Goal: Transaction & Acquisition: Purchase product/service

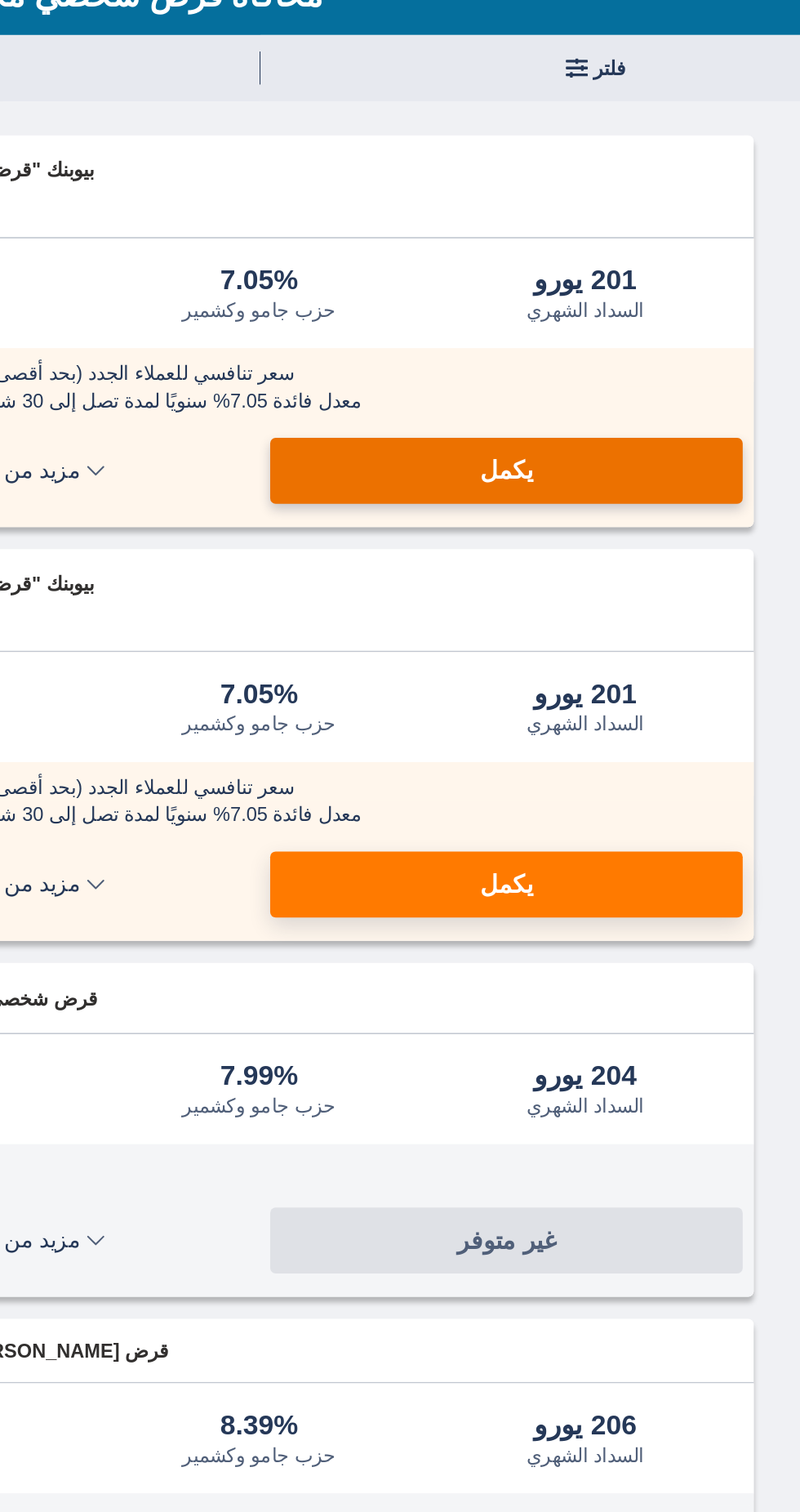
click at [581, 395] on button "يكمل" at bounding box center [547, 406] width 281 height 39
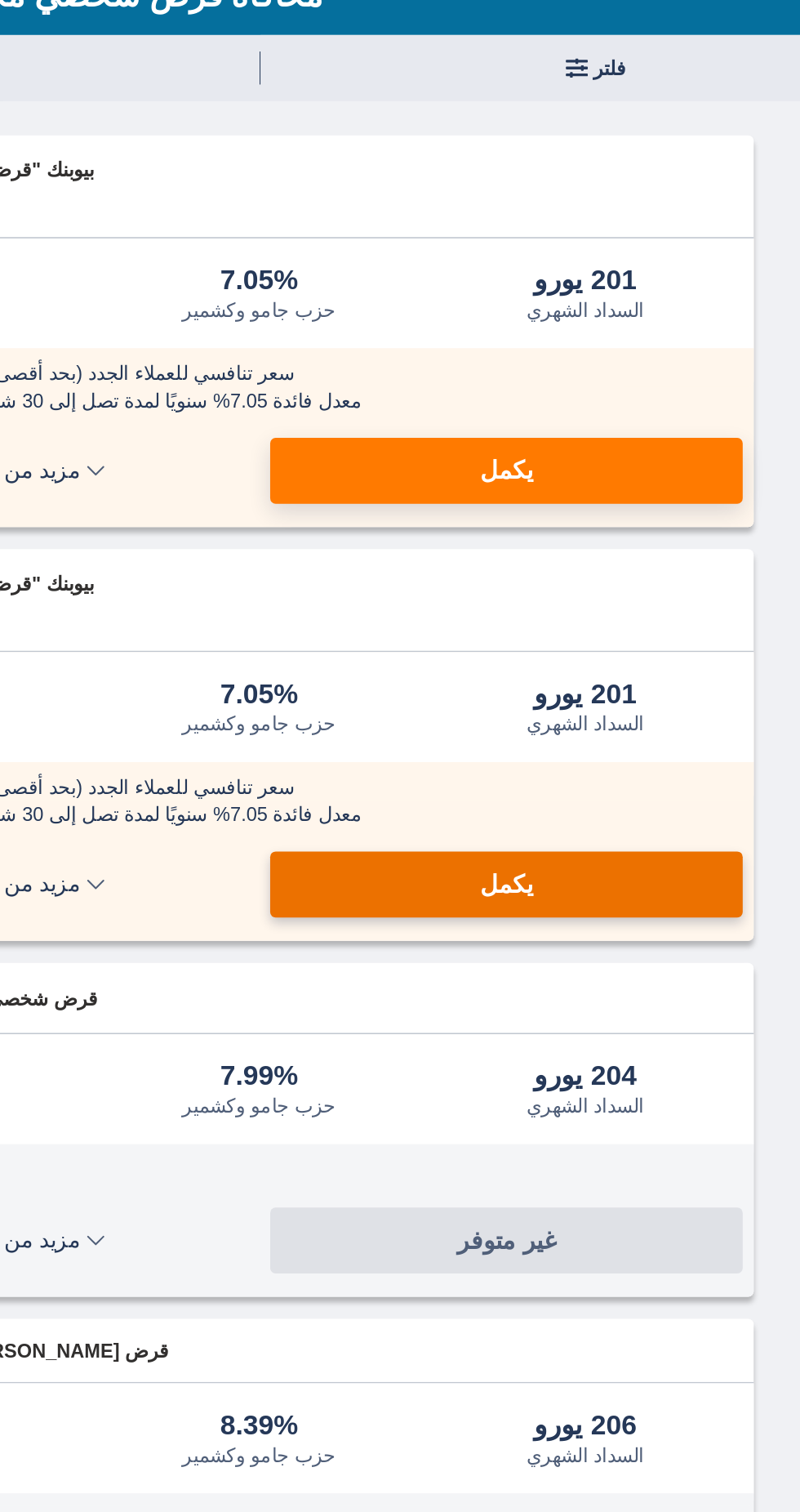
click at [584, 650] on button "يكمل" at bounding box center [547, 652] width 281 height 39
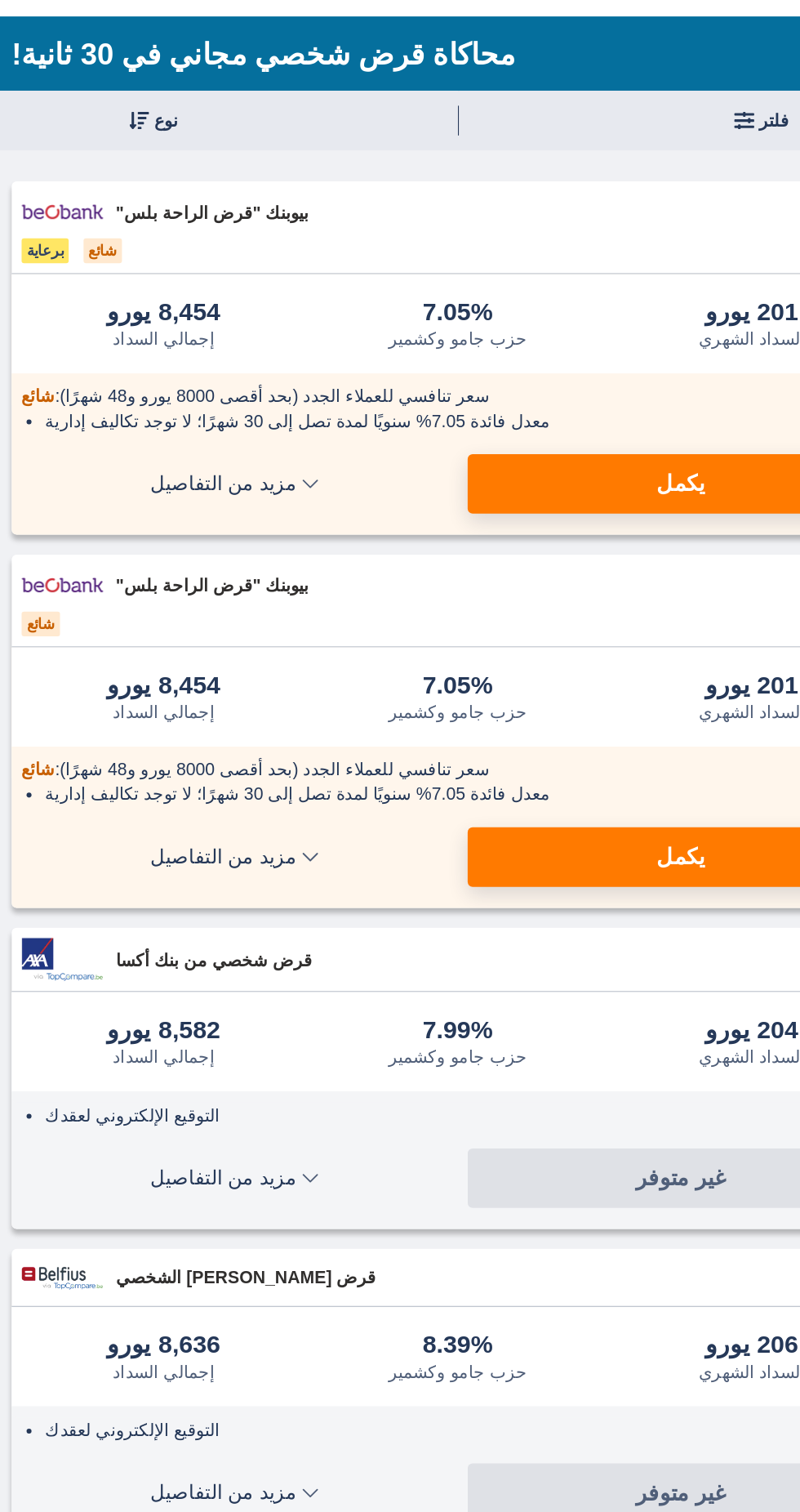
click at [379, 116] on font "محاكاة قرض شخصي مجاني في 30 ثانية!" at bounding box center [271, 124] width 332 height 22
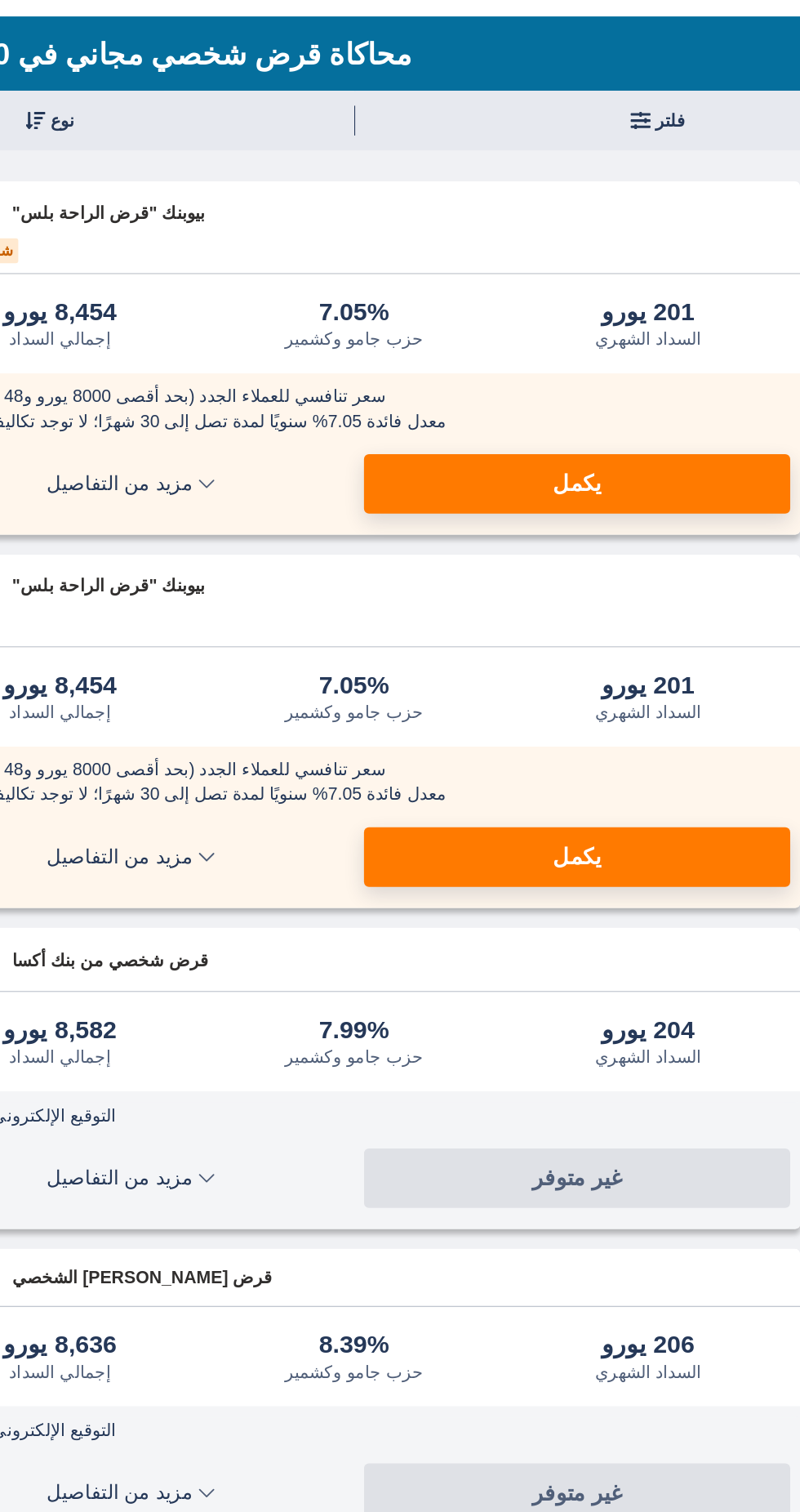
click at [569, 173] on button "فلتر" at bounding box center [601, 167] width 400 height 39
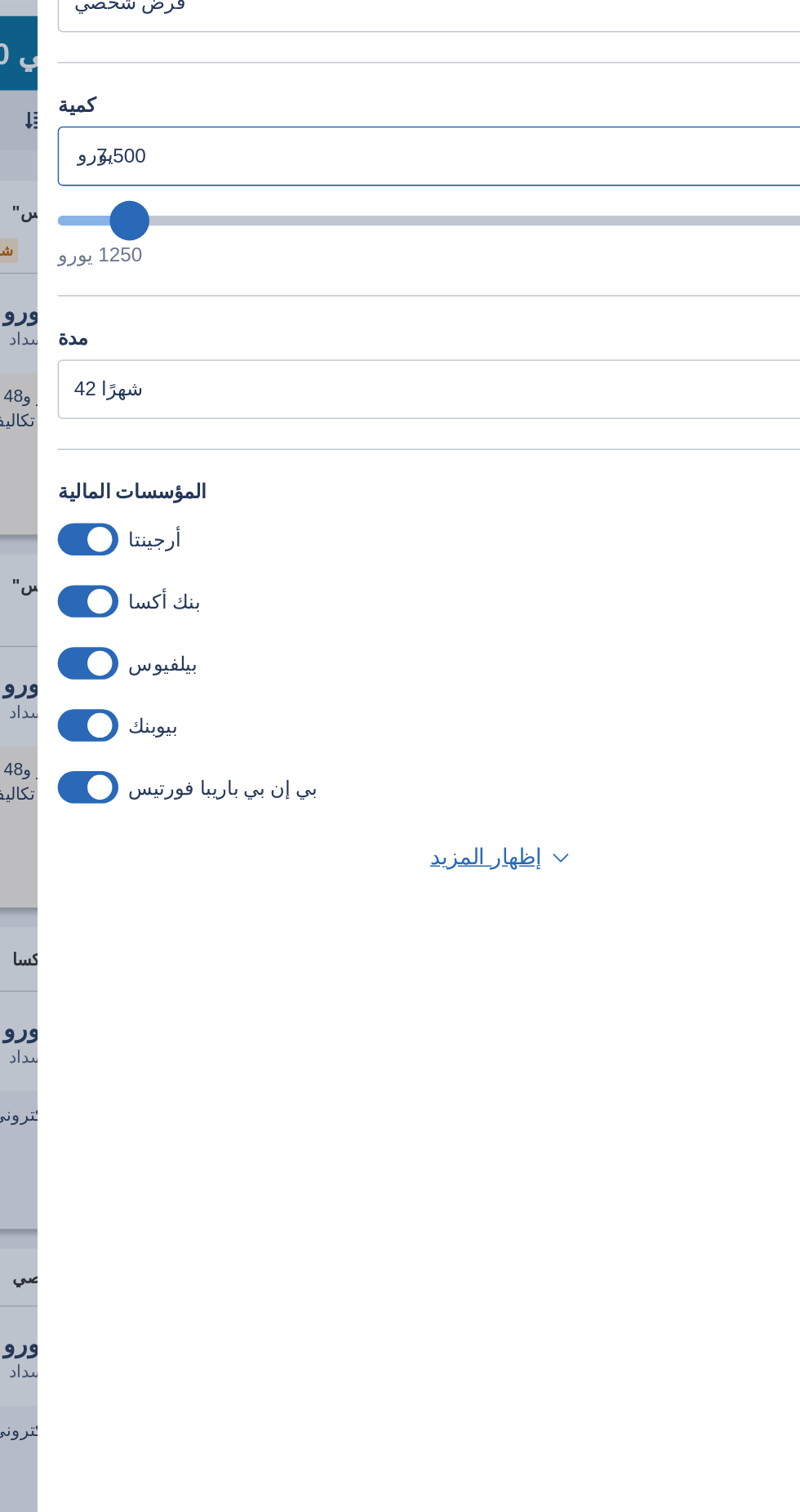
click at [423, 202] on input "7.500" at bounding box center [496, 190] width 582 height 39
type input "7"
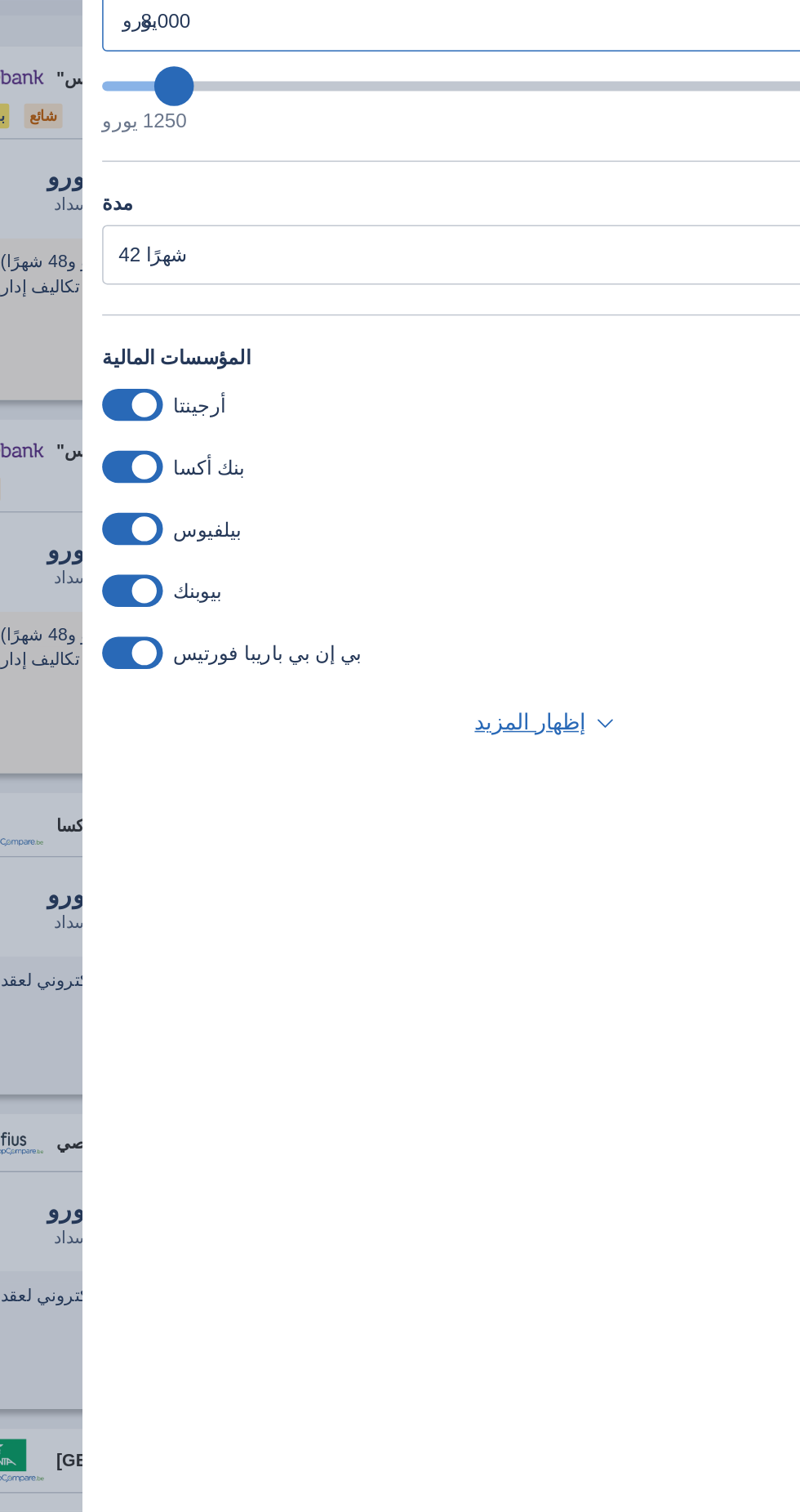
type input "8.000"
click at [446, 355] on select "12 شهرًا 18 شهرًا 24 شهرًا 30 شهرًا 36 شهرًا 42 شهرًا" at bounding box center [496, 344] width 582 height 39
type input "8250"
select select "12"
click at [205, 344] on select "12 شهرًا 18 شهرًا 24 شهرًا 30 شهرًا 36 شهرًا 42 شهرًا 48 maanden" at bounding box center [496, 344] width 582 height 39
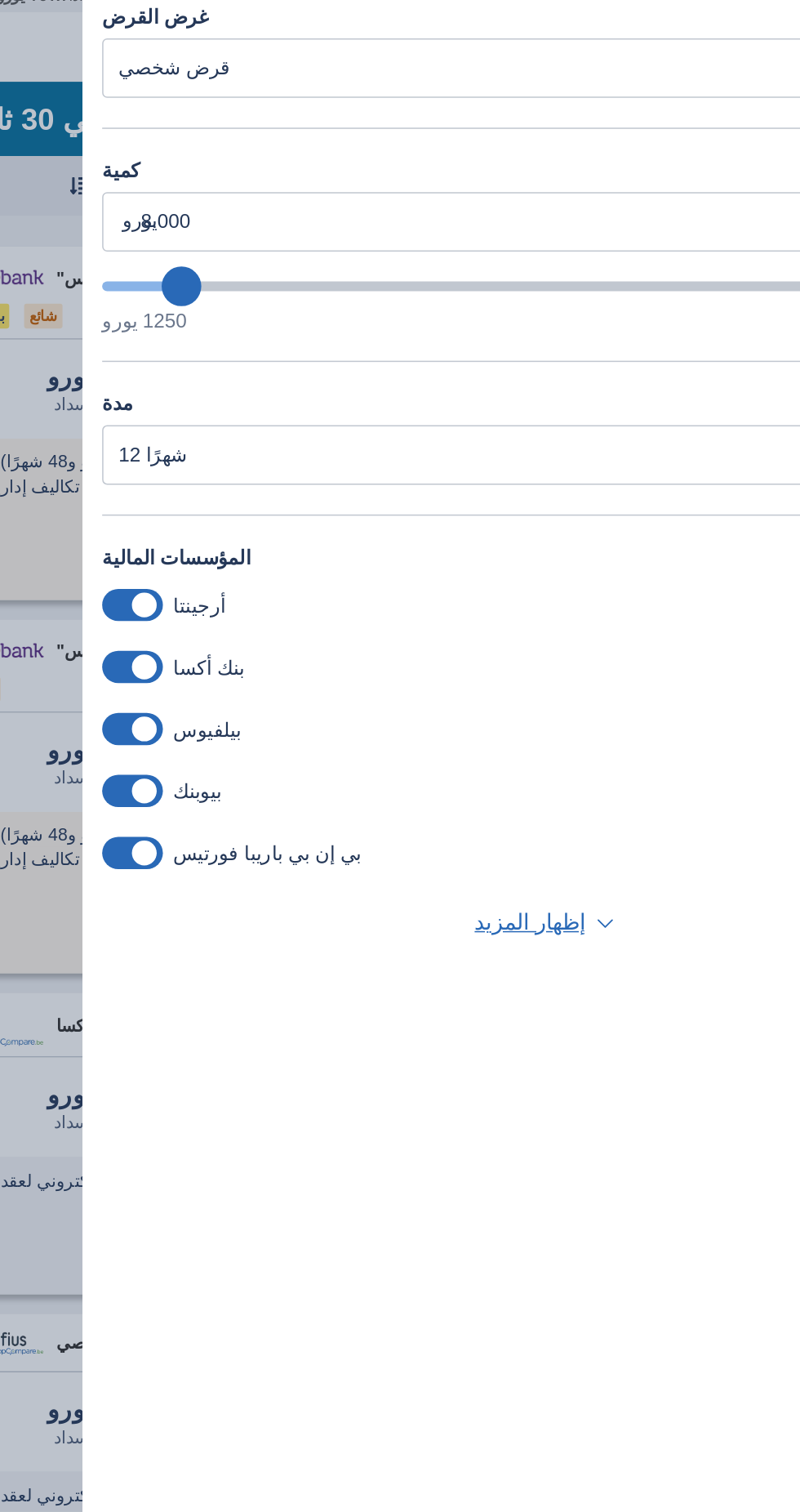
click at [222, 453] on span at bounding box center [225, 443] width 40 height 22
click at [0, 0] on input "checkbox" at bounding box center [0, 0] width 0 height 0
click at [215, 453] on span at bounding box center [225, 443] width 40 height 22
click at [0, 0] on input "checkbox" at bounding box center [0, 0] width 0 height 0
click at [225, 494] on span at bounding box center [225, 483] width 40 height 22
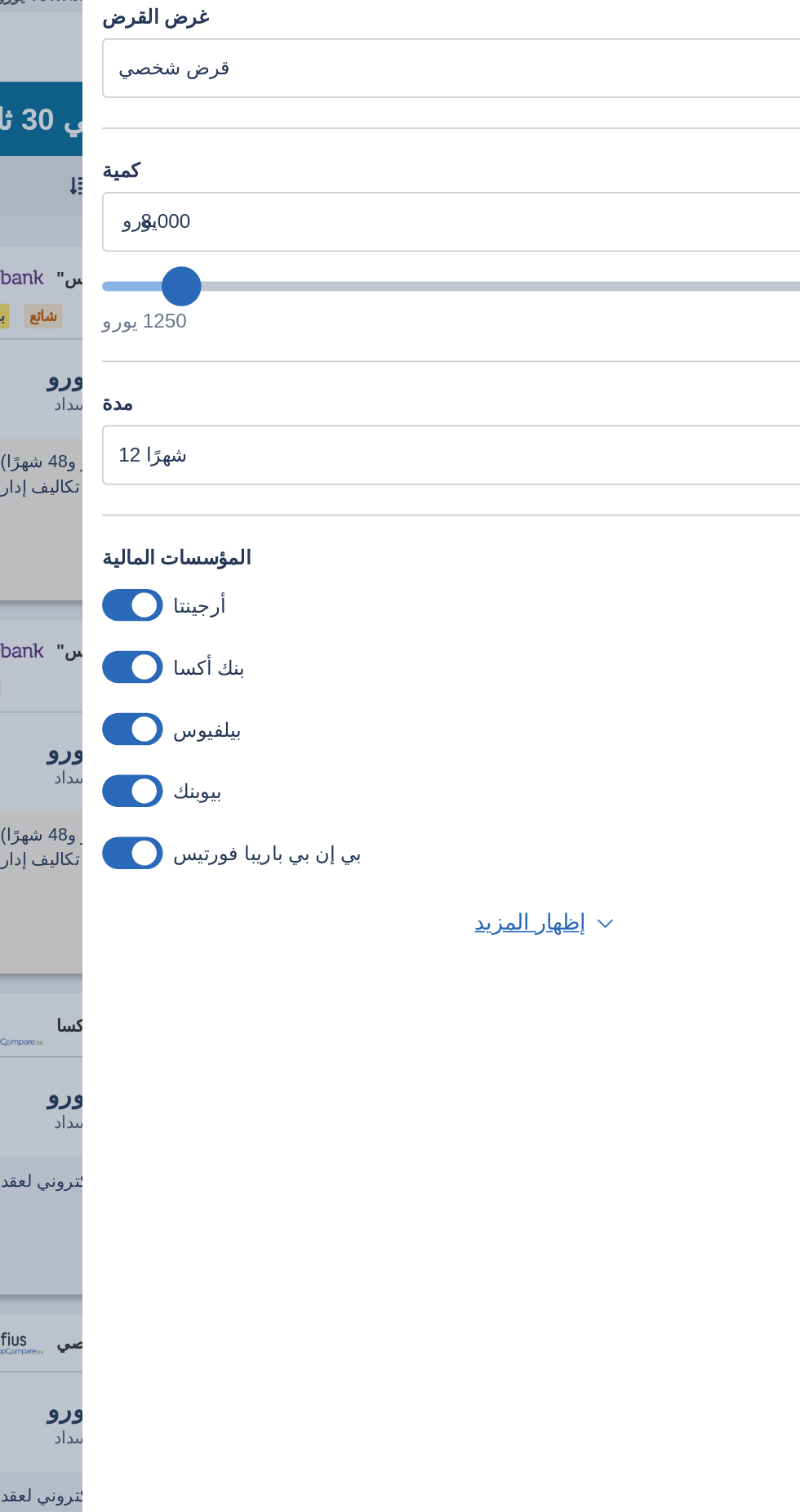
click at [0, 0] on input "checkbox" at bounding box center [0, 0] width 0 height 0
click at [225, 453] on span at bounding box center [225, 443] width 40 height 22
click at [0, 0] on input "checkbox" at bounding box center [0, 0] width 0 height 0
click at [233, 576] on span at bounding box center [225, 565] width 40 height 22
click at [0, 0] on input "checkbox" at bounding box center [0, 0] width 0 height 0
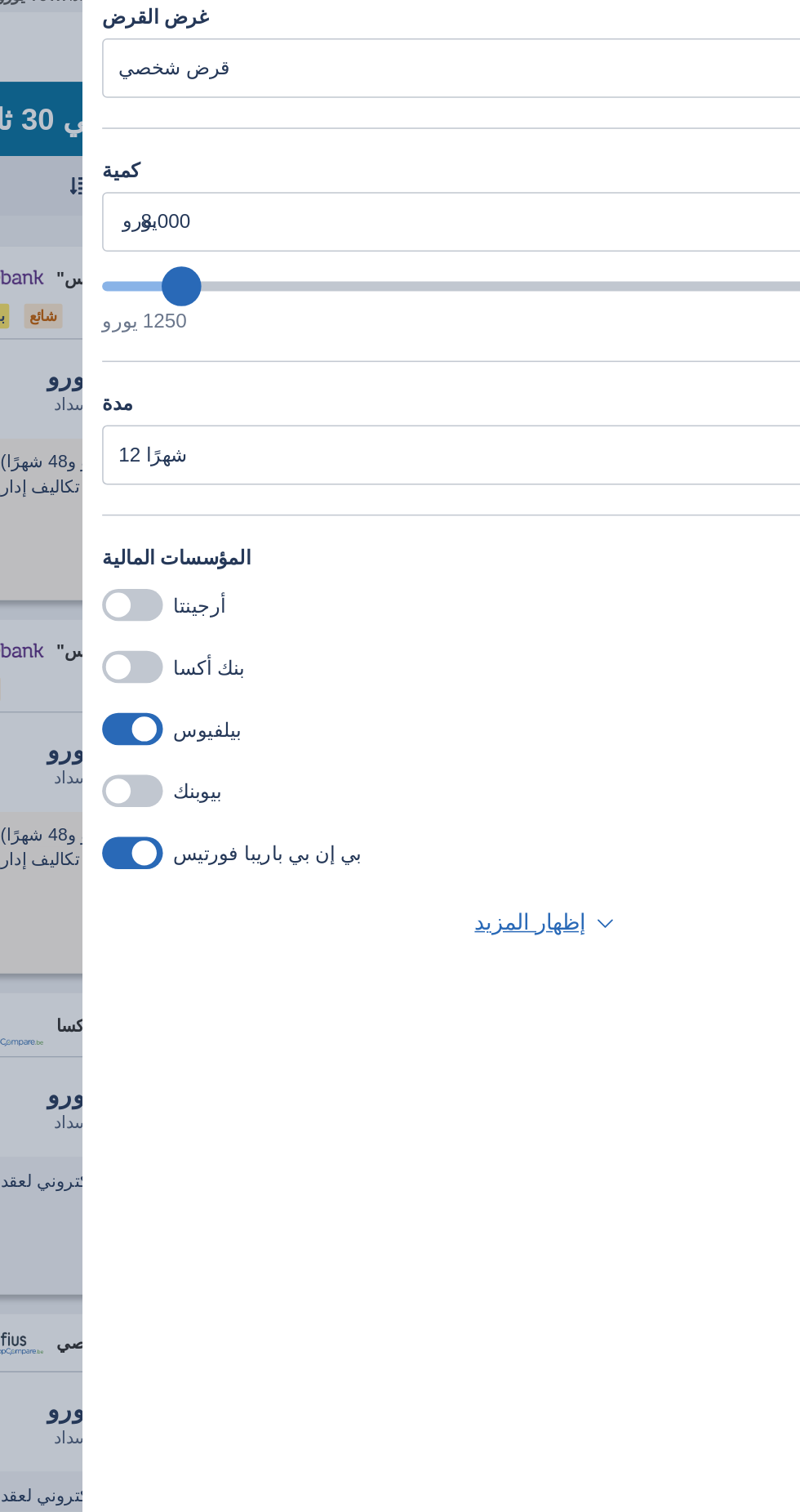
click at [221, 617] on span at bounding box center [225, 606] width 40 height 22
click at [0, 0] on input "checkbox" at bounding box center [0, 0] width 0 height 0
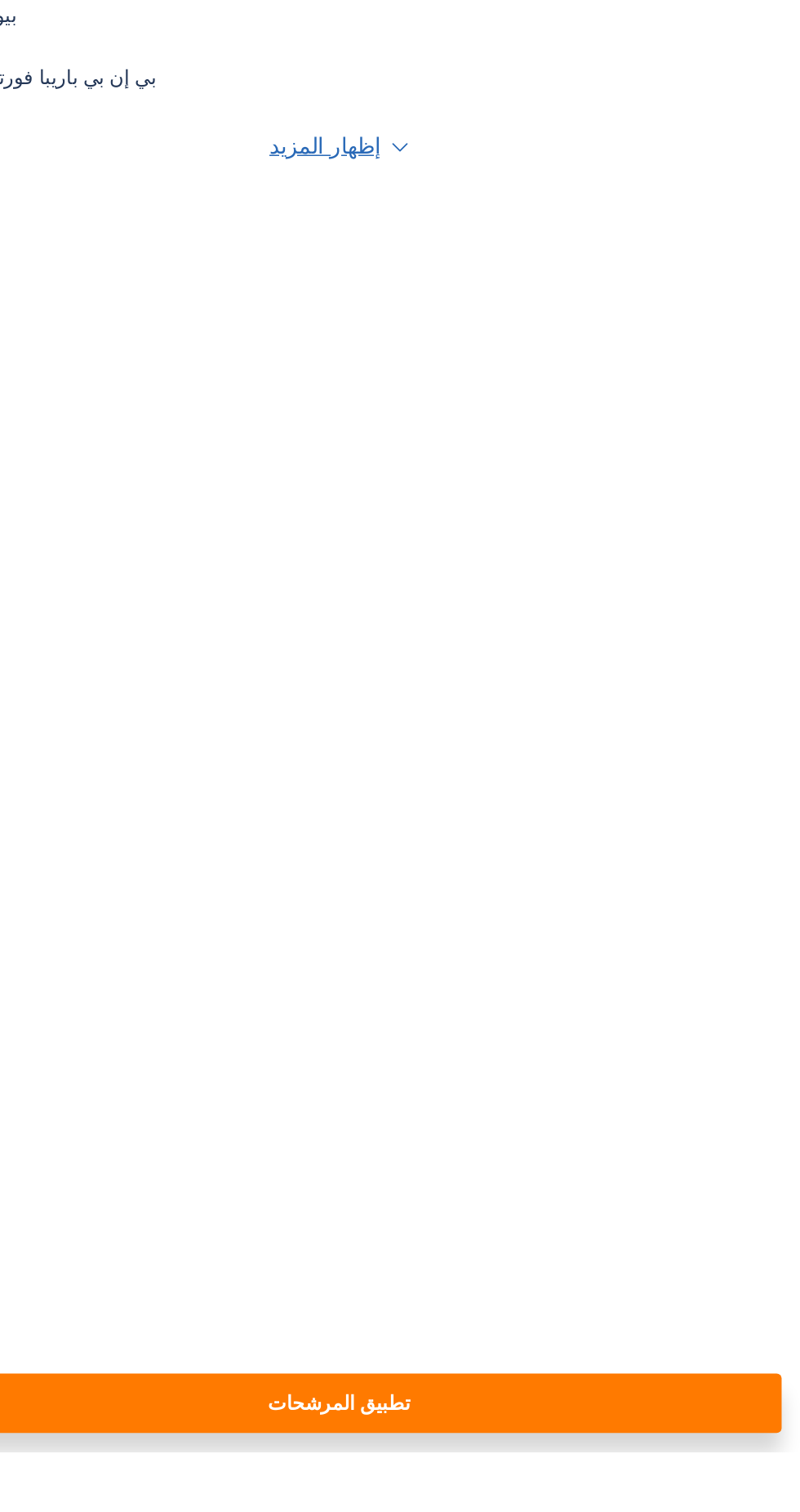
click at [544, 1500] on button "تطبيق المرشحات" at bounding box center [496, 1480] width 584 height 39
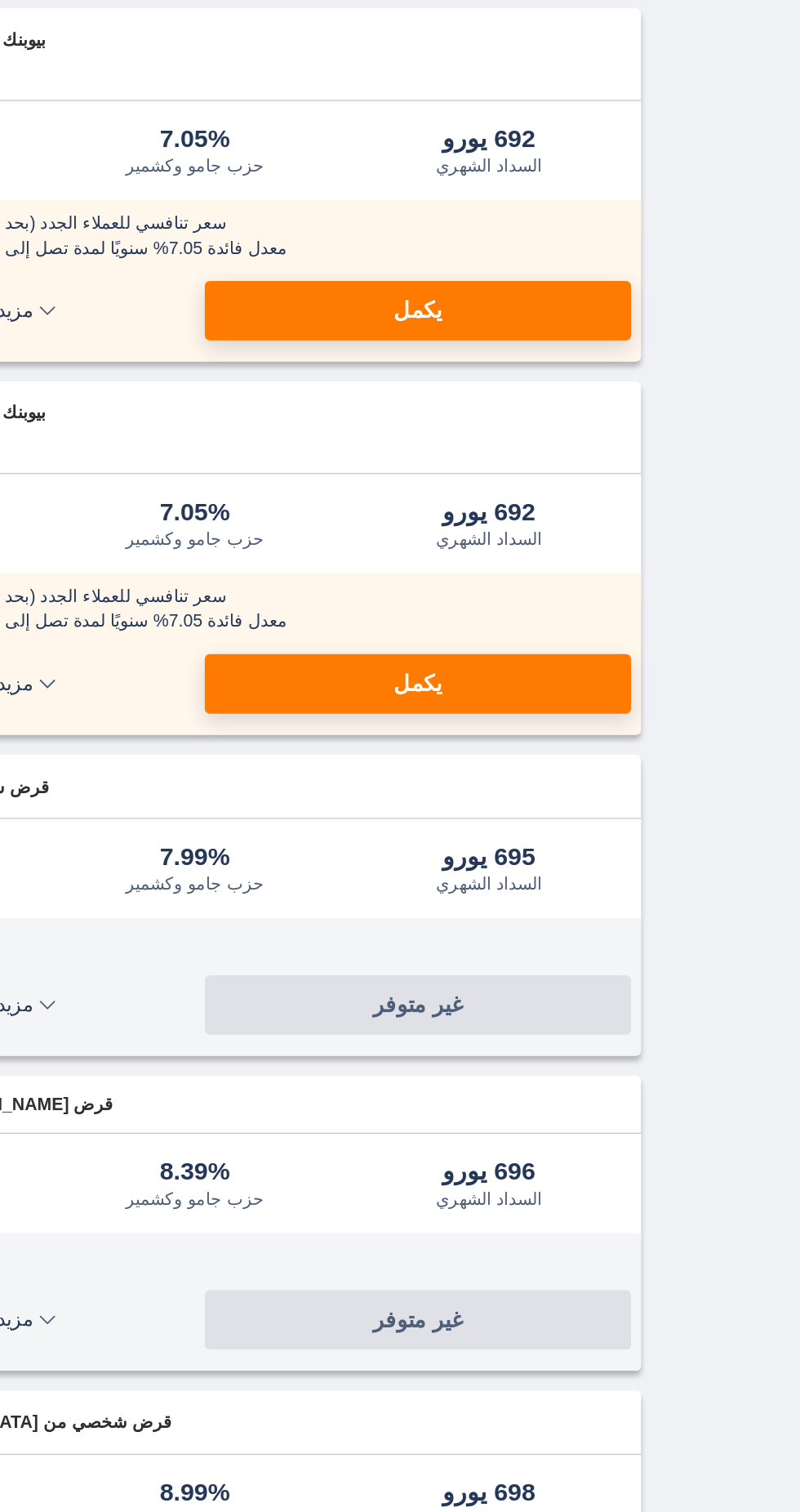
scroll to position [80, 0]
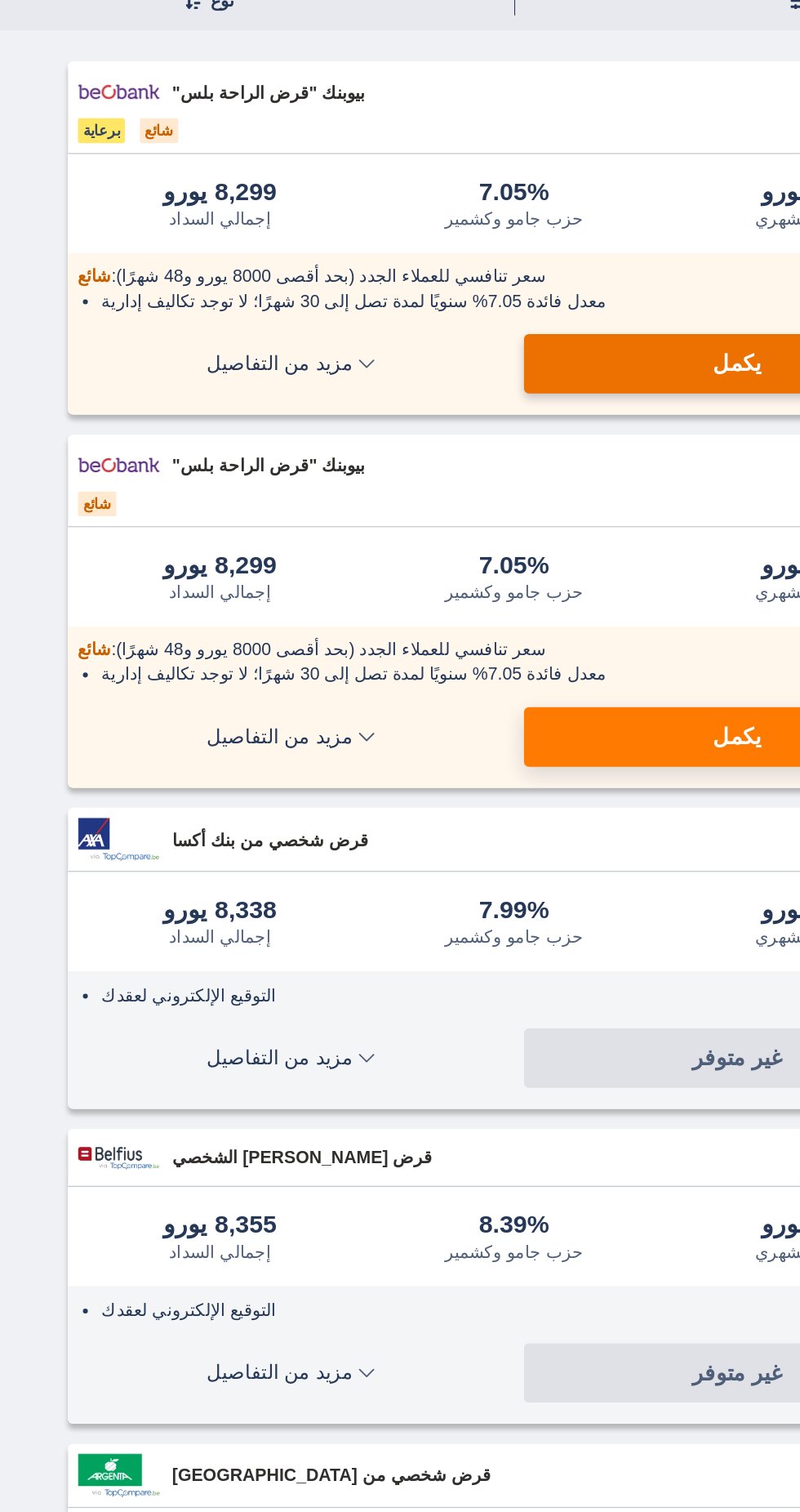
click at [489, 324] on button "يكمل" at bounding box center [547, 327] width 281 height 39
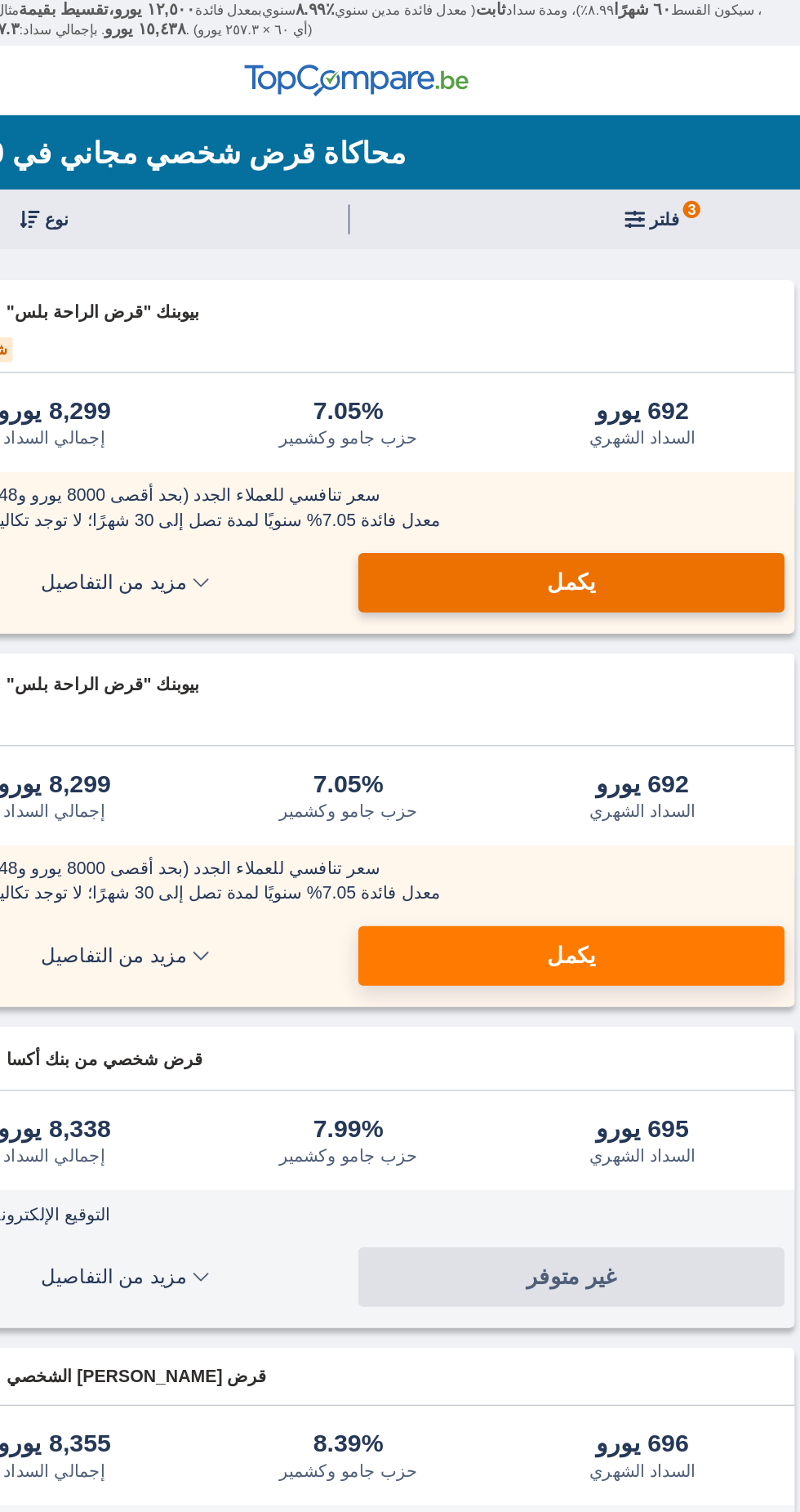
scroll to position [0, 0]
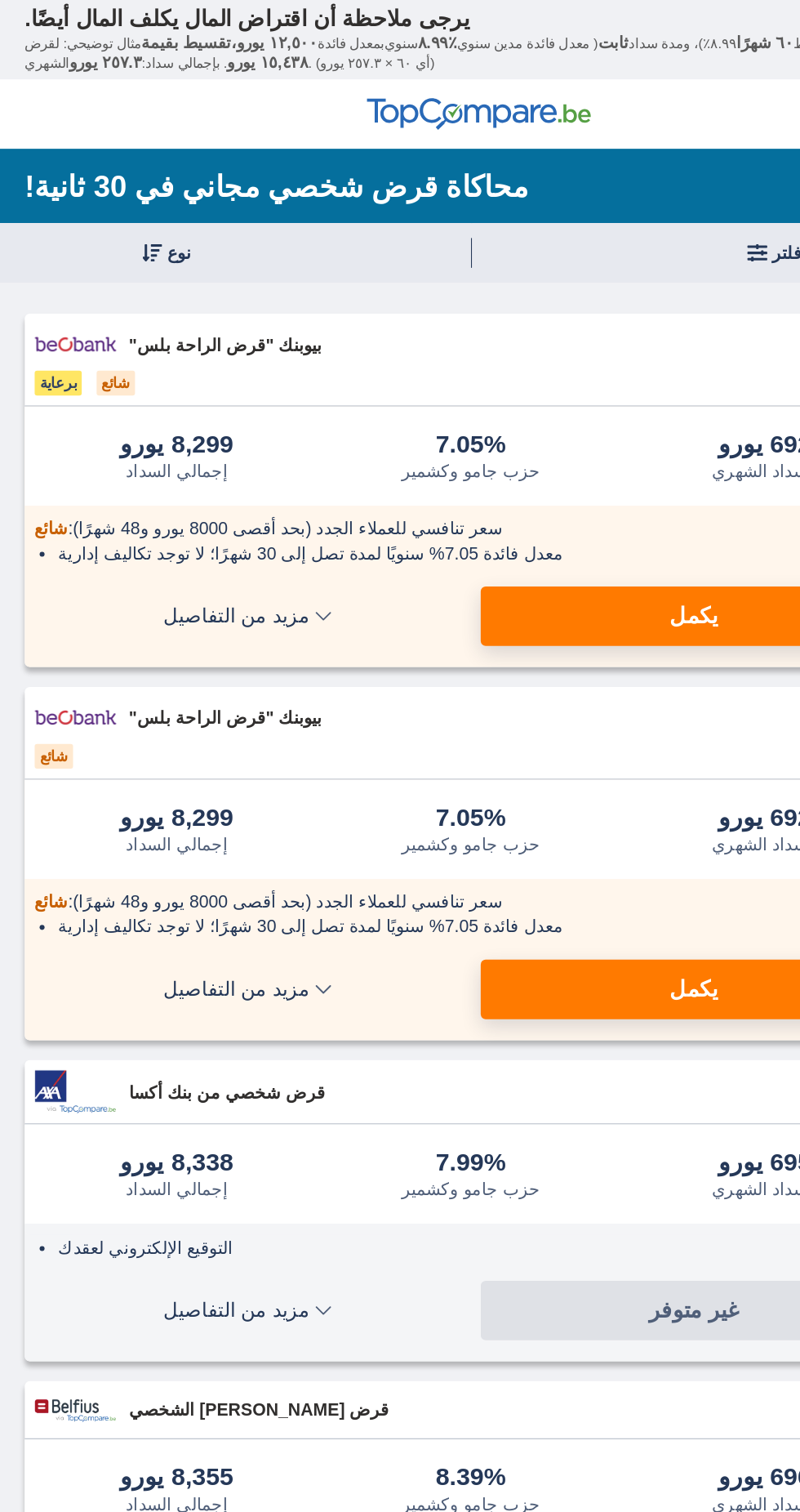
click at [177, 177] on select "إجمالي السداد حزب جامو وكشمير السداد الشهري" at bounding box center [200, 167] width 400 height 39
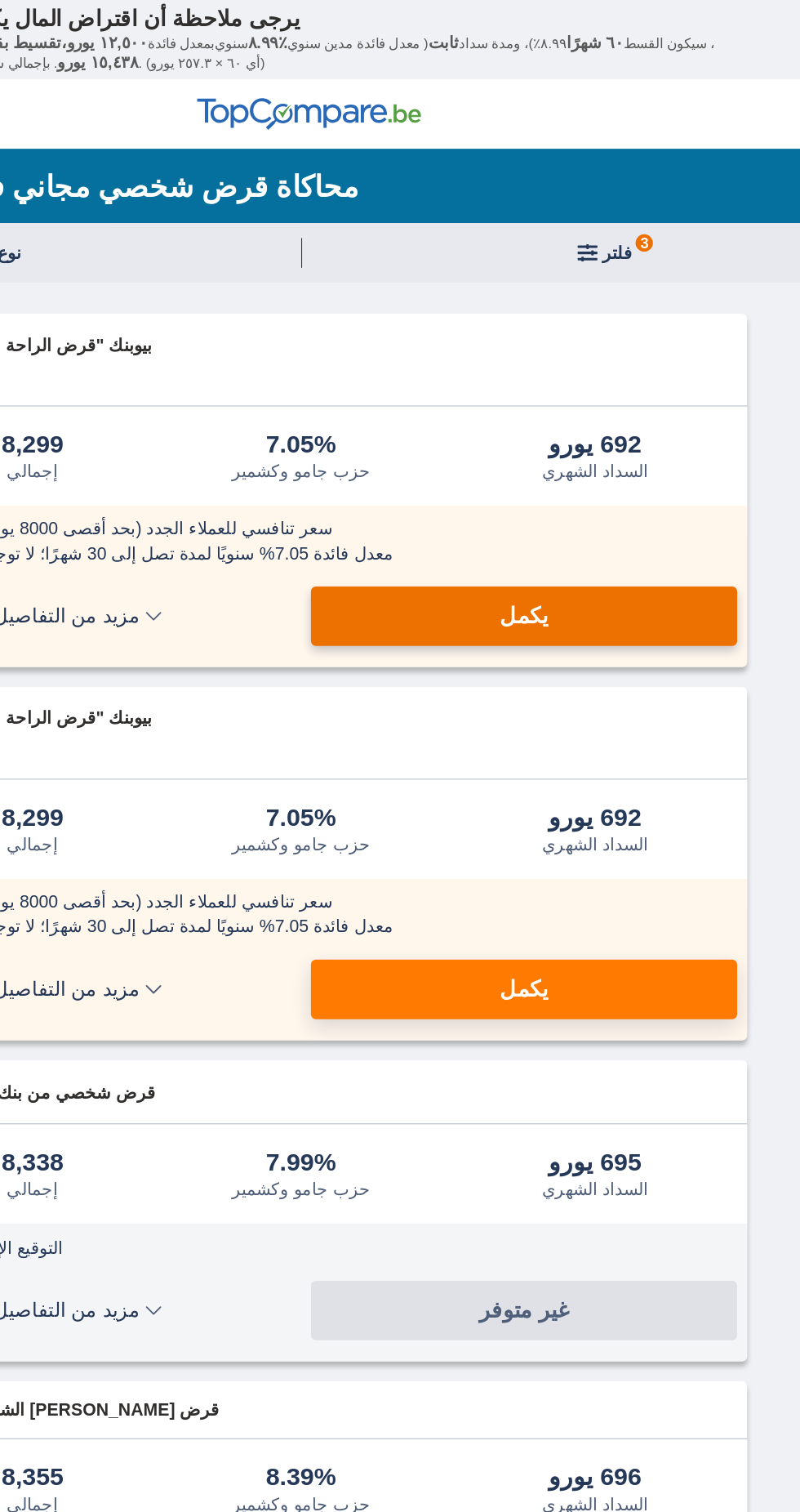
click at [605, 397] on button "يكمل" at bounding box center [547, 406] width 281 height 39
